Goal: Task Accomplishment & Management: Manage account settings

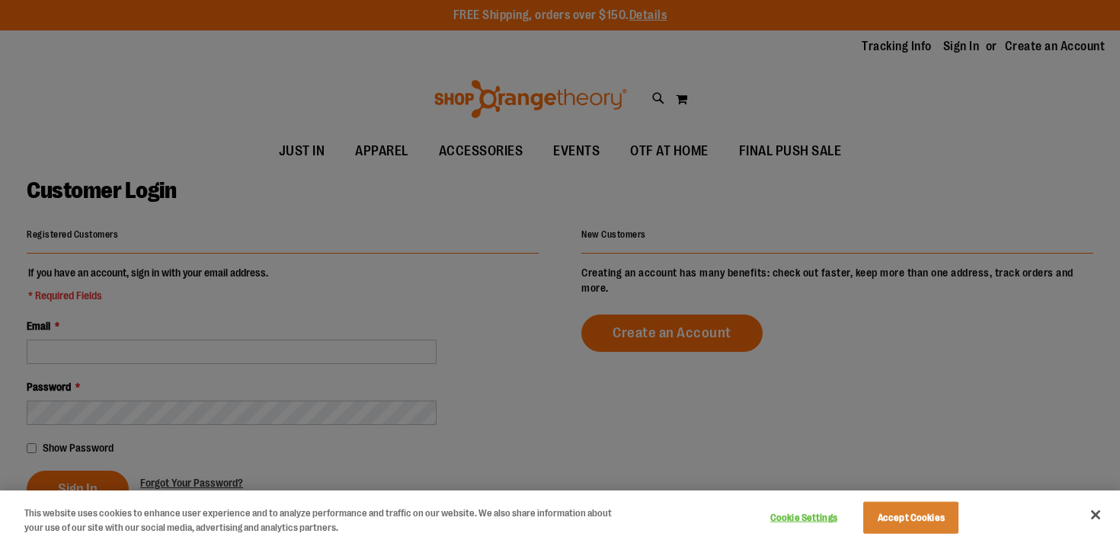
click at [951, 53] on div at bounding box center [560, 271] width 1120 height 543
click at [171, 328] on div at bounding box center [560, 271] width 1120 height 543
click at [161, 350] on div at bounding box center [560, 271] width 1120 height 543
click at [896, 515] on button "Accept Cookies" at bounding box center [910, 518] width 95 height 32
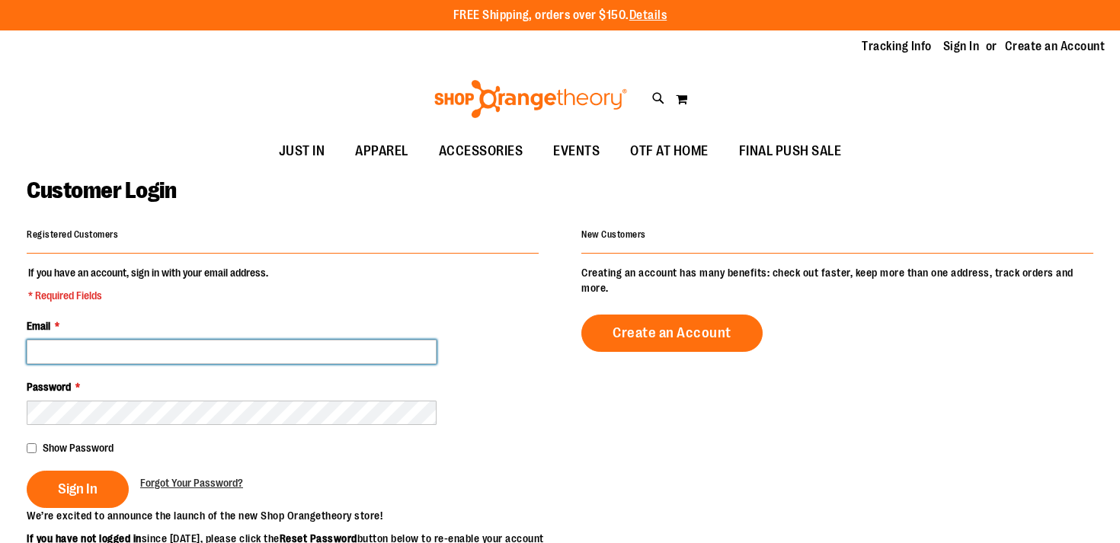
click at [261, 349] on input "Email *" at bounding box center [232, 352] width 410 height 24
type input "**********"
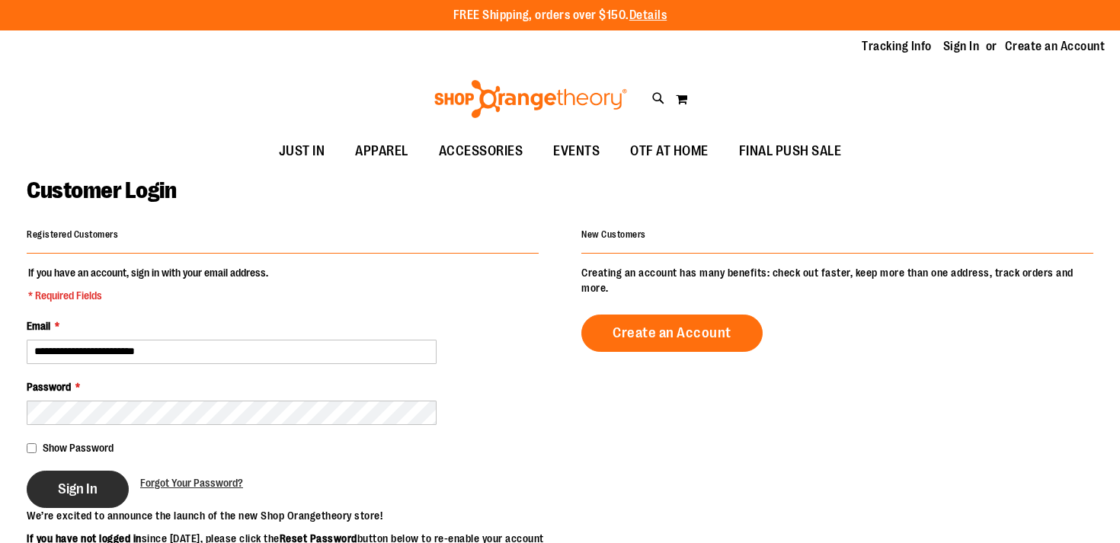
click at [90, 488] on span "Sign In" at bounding box center [78, 489] width 40 height 17
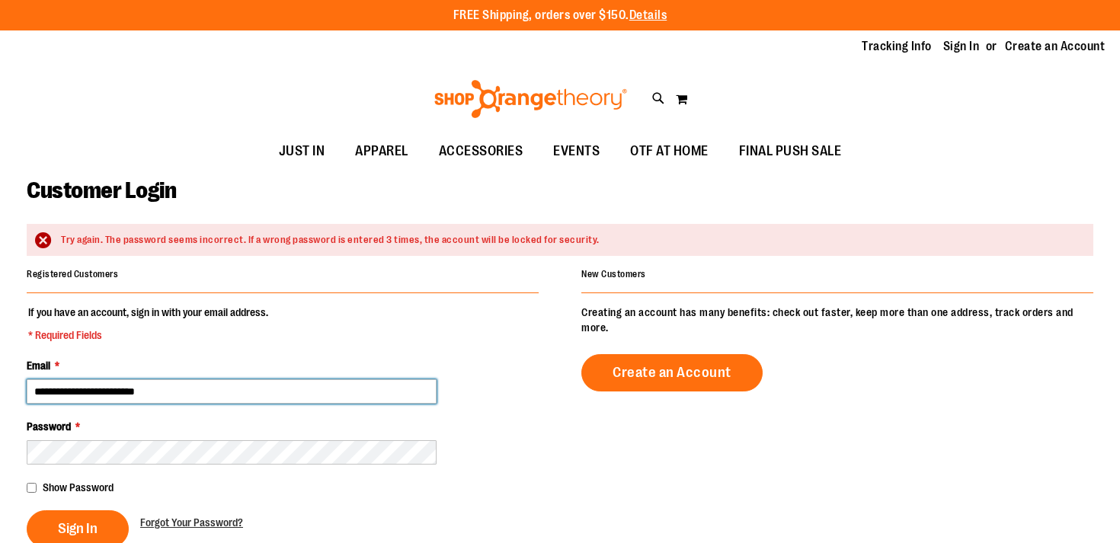
click at [34, 390] on input "**********" at bounding box center [232, 391] width 410 height 24
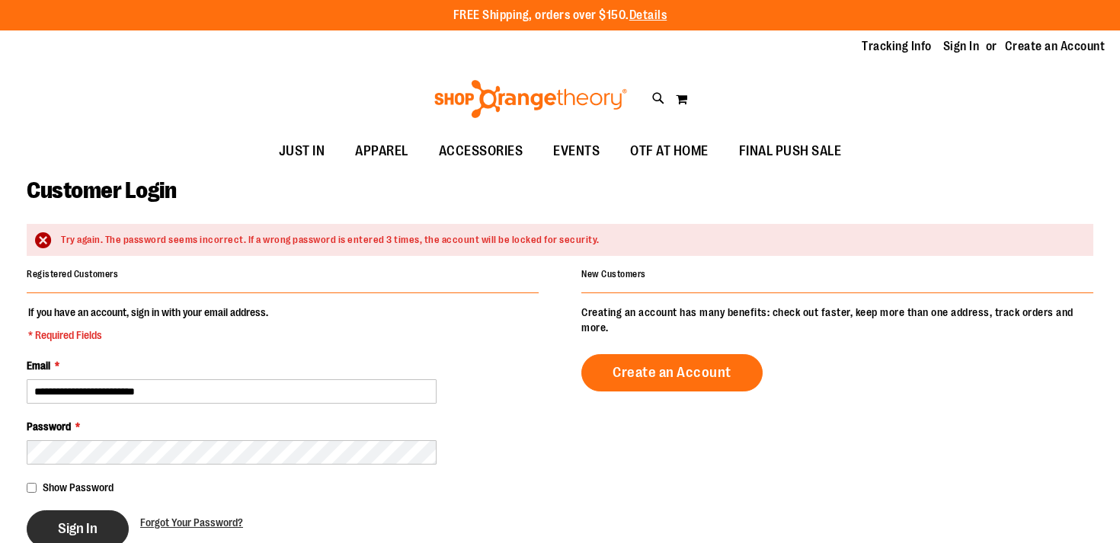
click at [88, 526] on span "Sign In" at bounding box center [78, 528] width 40 height 17
click at [951, 48] on link "Sign In" at bounding box center [961, 46] width 37 height 17
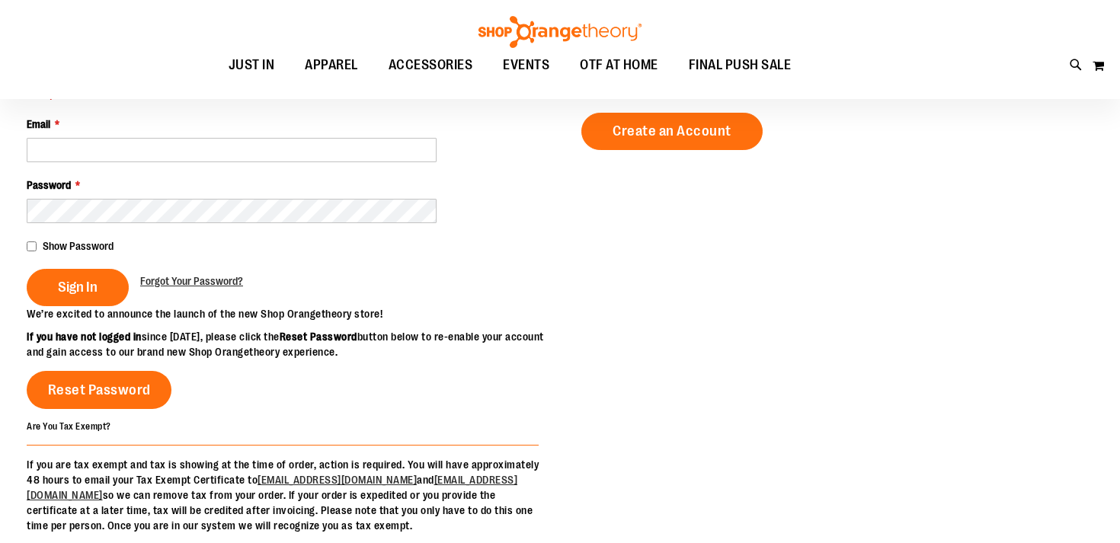
scroll to position [196, 0]
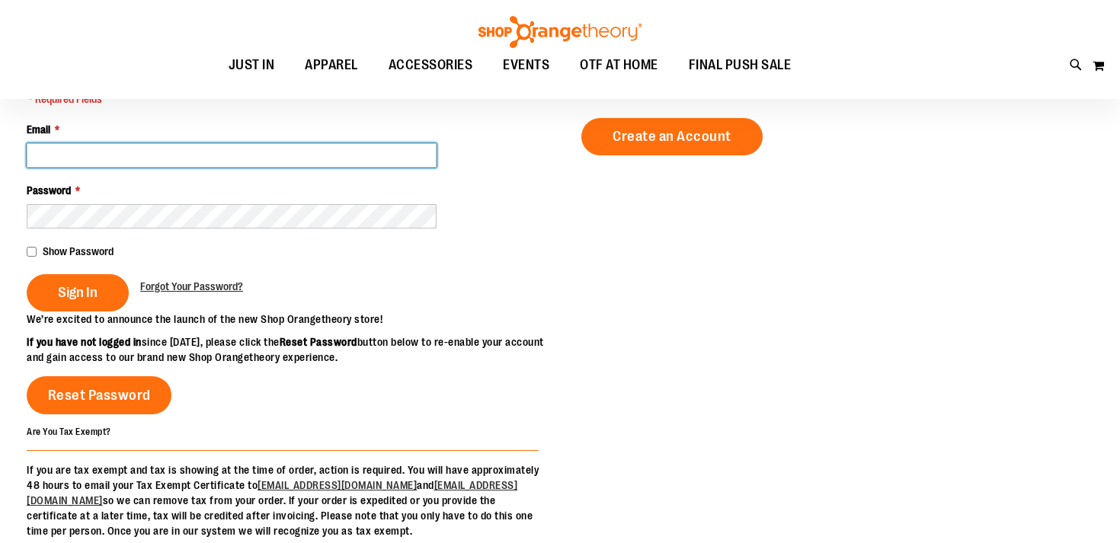
click at [208, 159] on input "Email *" at bounding box center [232, 155] width 410 height 24
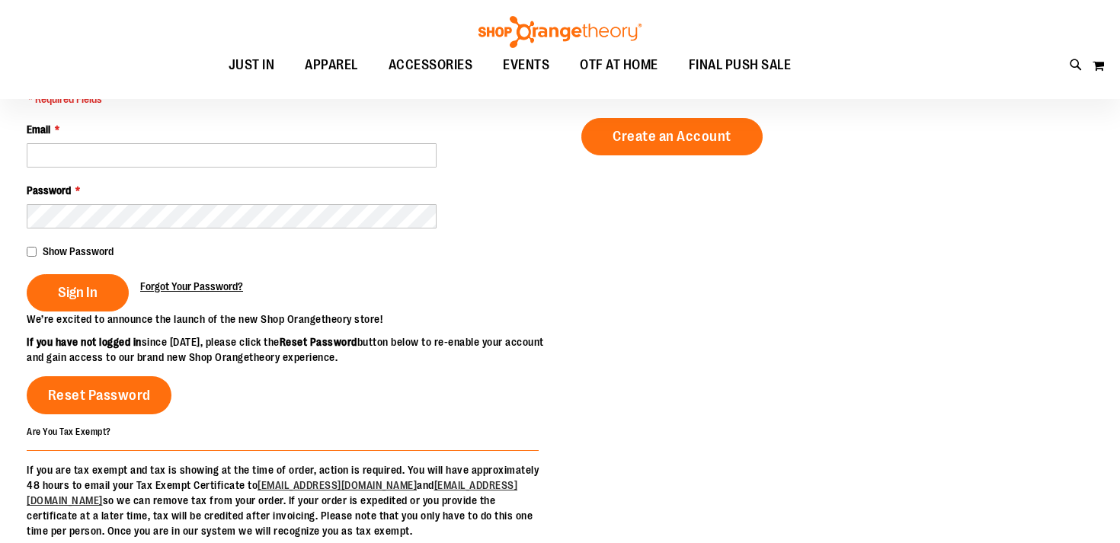
click at [180, 286] on span "Forgot Your Password?" at bounding box center [191, 286] width 103 height 12
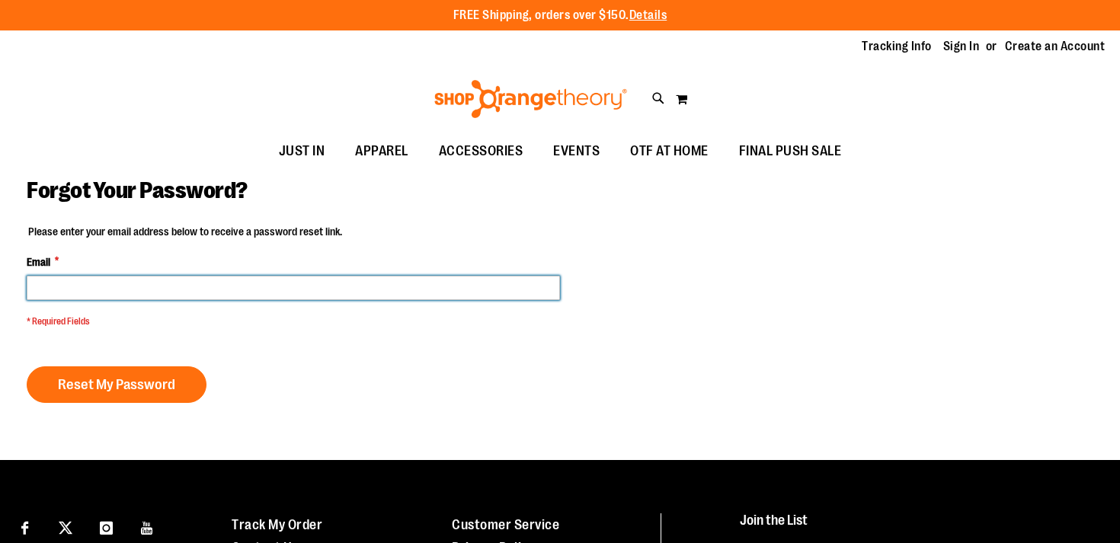
click at [168, 293] on input "Email *" at bounding box center [293, 288] width 533 height 24
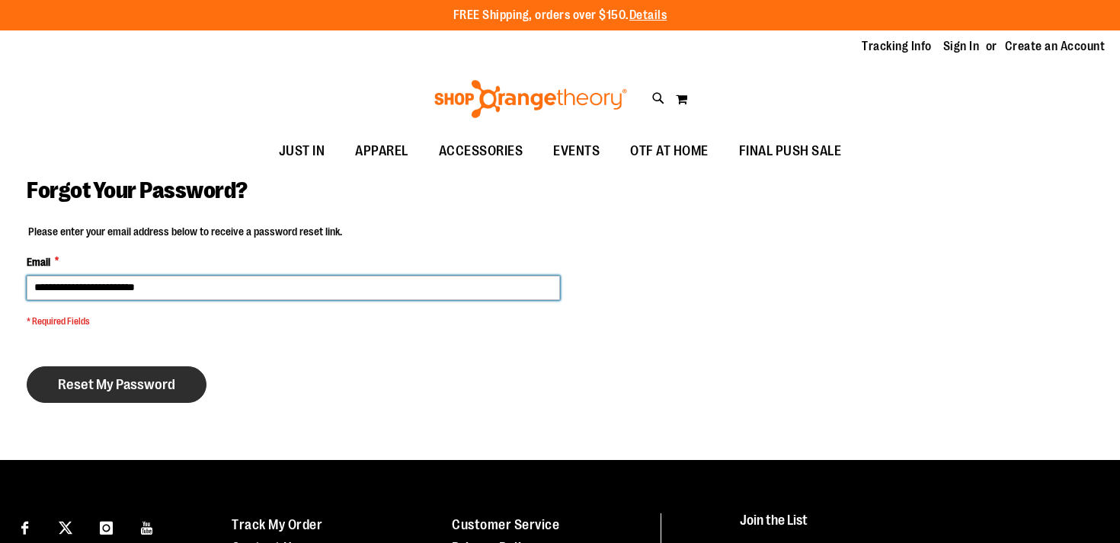
type input "**********"
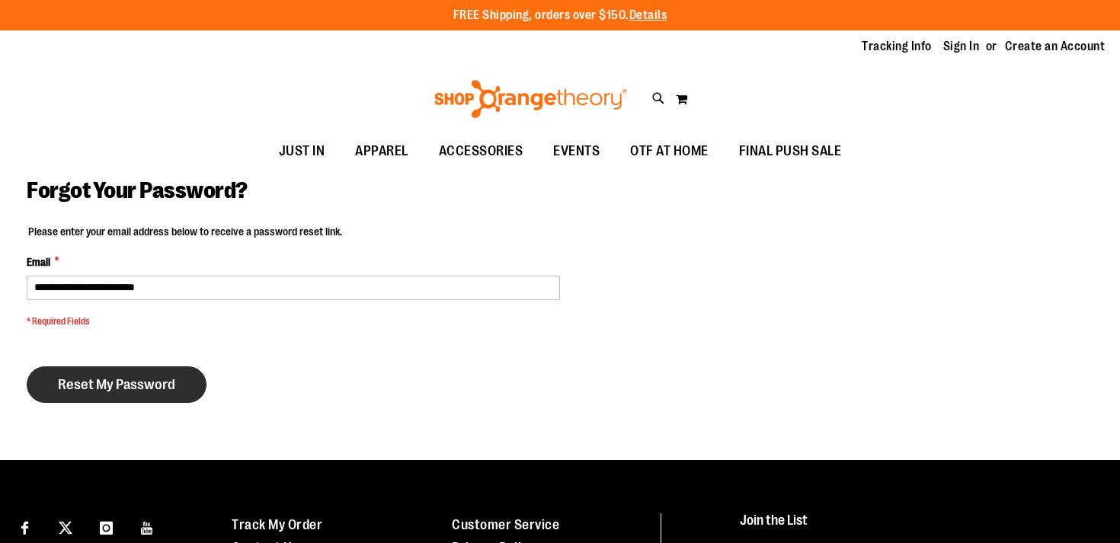
click at [120, 385] on span "Reset My Password" at bounding box center [116, 384] width 117 height 17
